Goal: Go to known website: Access a specific website the user already knows

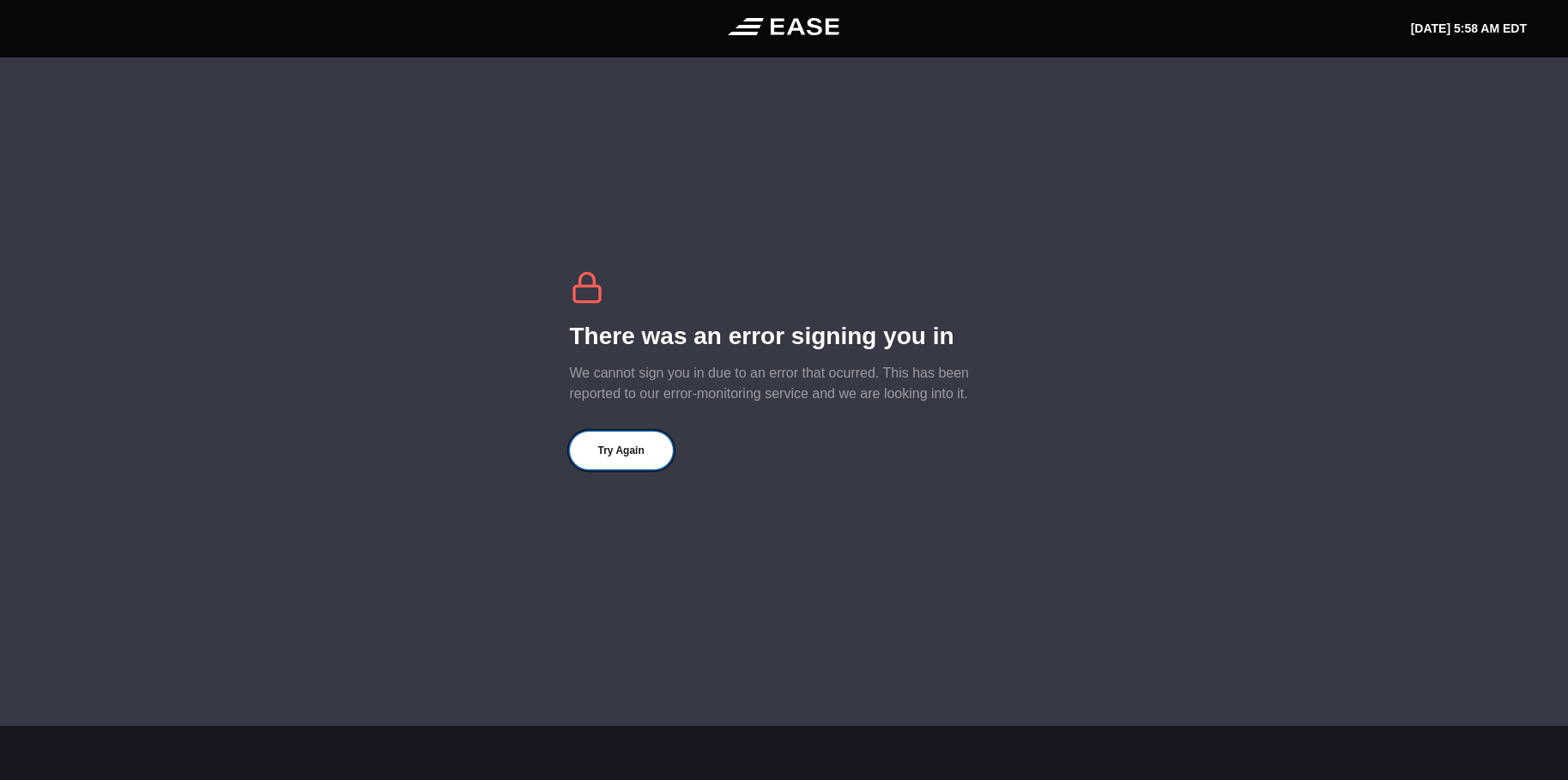
click at [613, 449] on button "Try Again" at bounding box center [621, 450] width 103 height 37
